Goal: Information Seeking & Learning: Learn about a topic

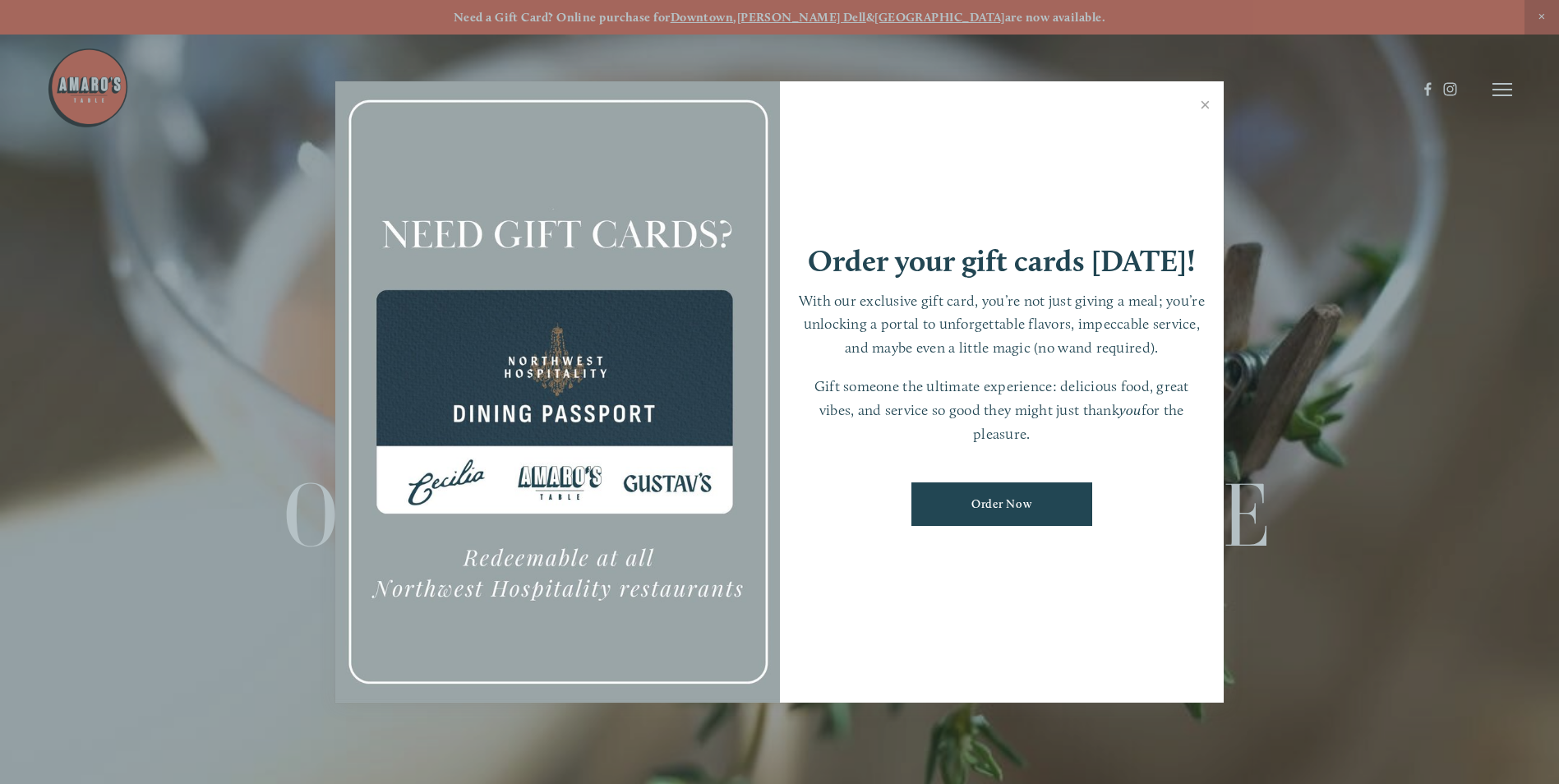
click at [1206, 100] on link "Close" at bounding box center [1205, 106] width 32 height 46
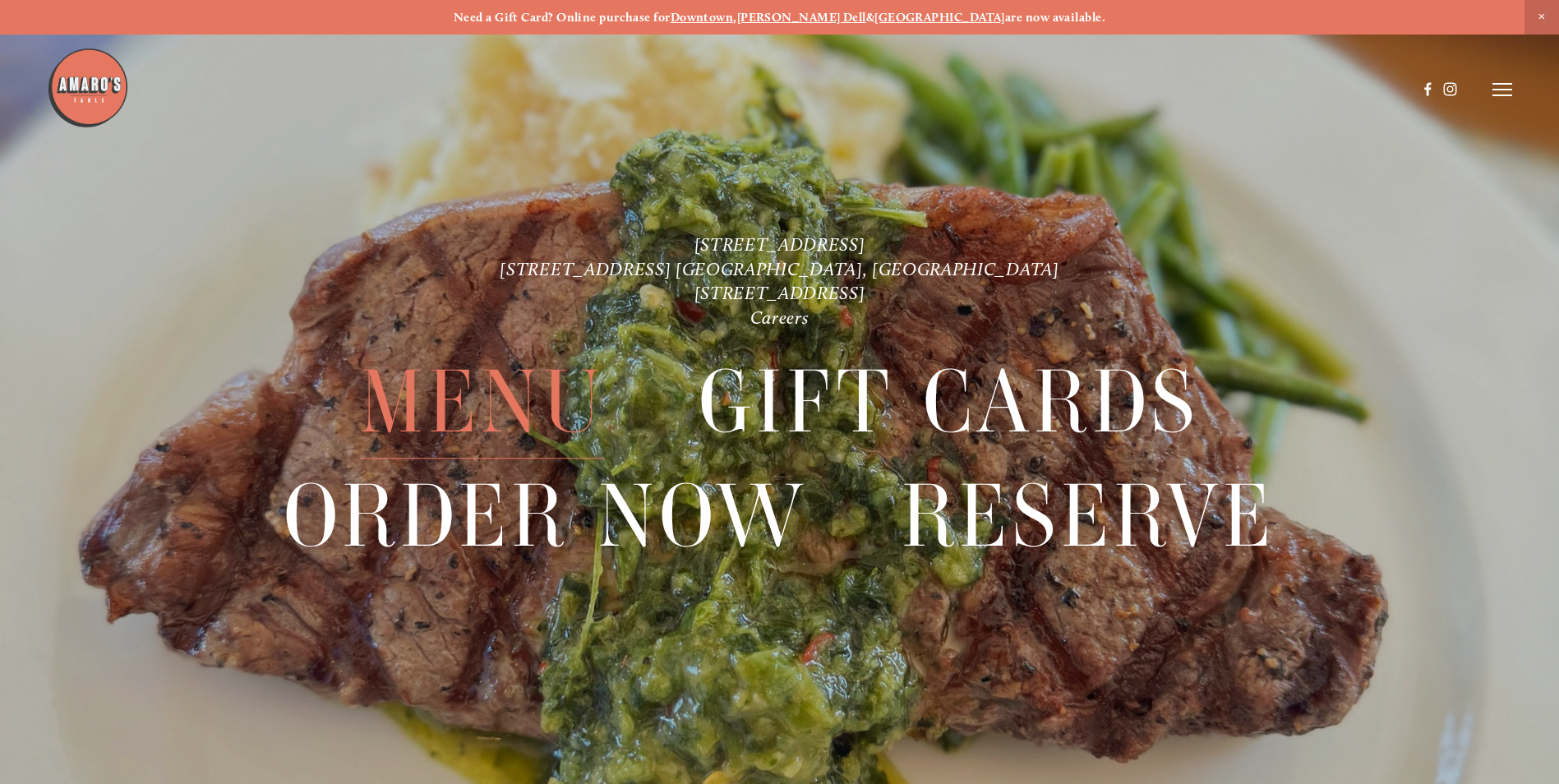
click at [493, 378] on span "Menu" at bounding box center [483, 401] width 245 height 113
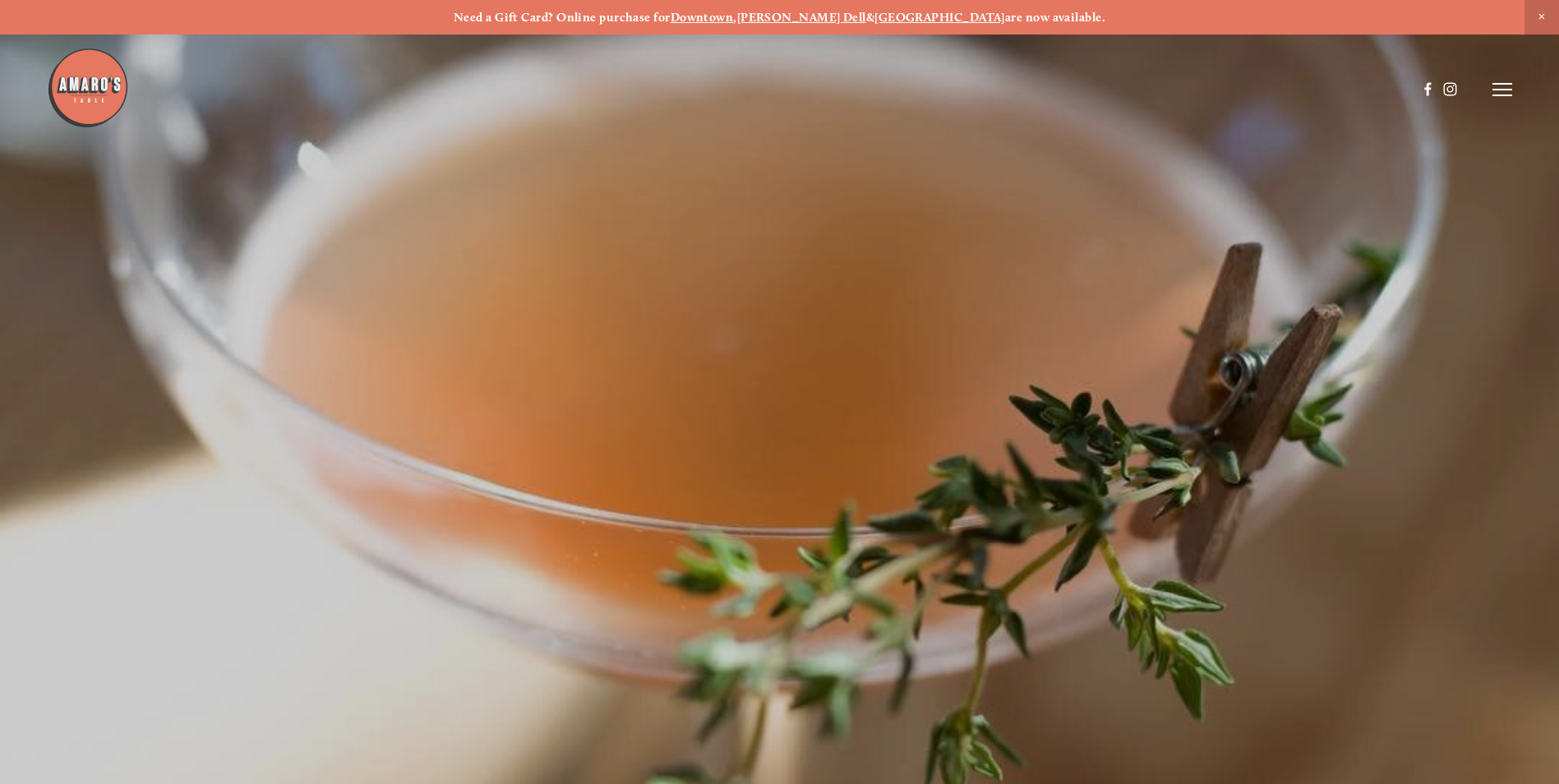
scroll to position [34, 0]
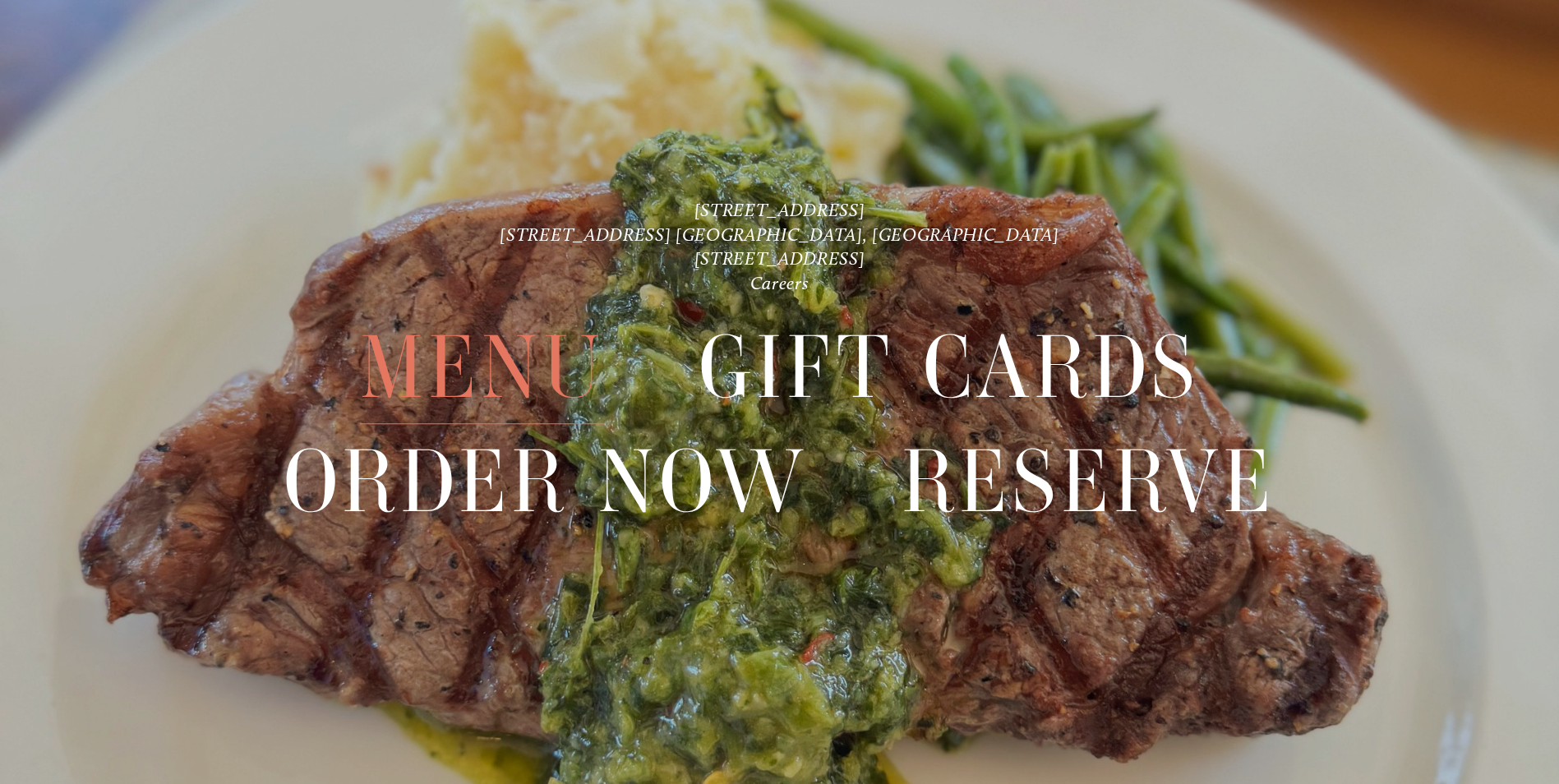
click at [537, 364] on span "Menu" at bounding box center [483, 367] width 245 height 113
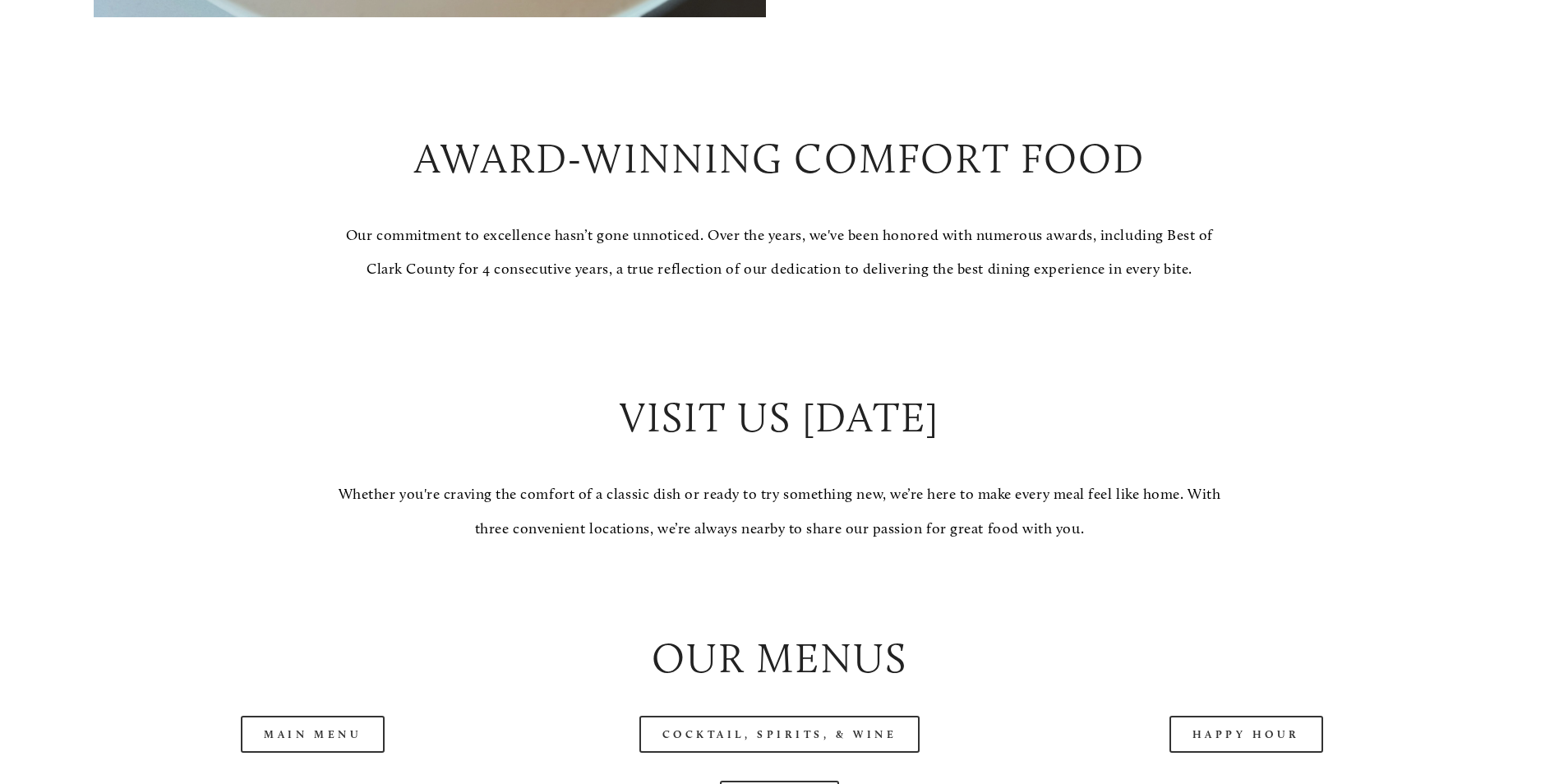
scroll to position [1807, 0]
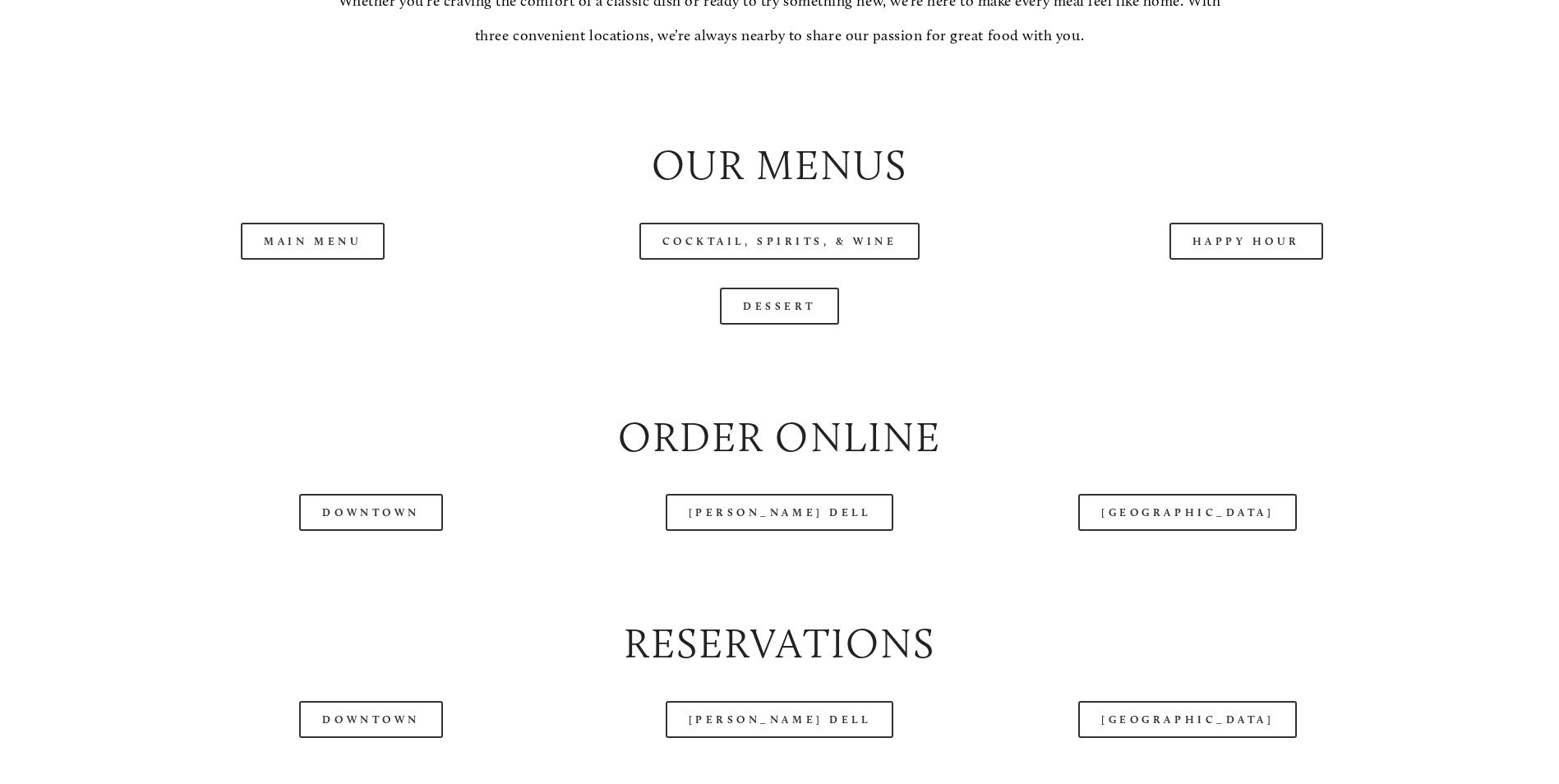
click at [284, 259] on link "Main Menu" at bounding box center [312, 240] width 144 height 37
click at [1305, 122] on div at bounding box center [779, 94] width 1400 height 56
